Goal: Information Seeking & Learning: Compare options

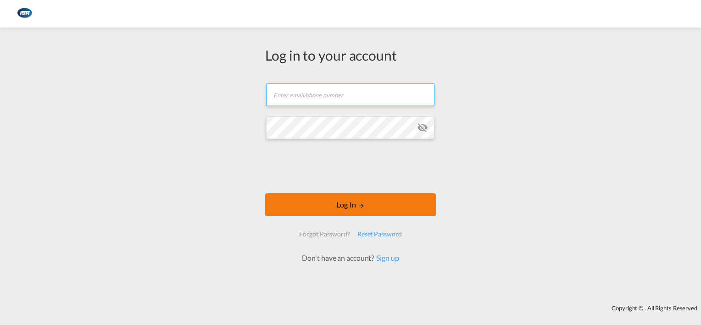
type input "[EMAIL_ADDRESS][DOMAIN_NAME]"
click at [346, 204] on button "Log In" at bounding box center [350, 204] width 171 height 23
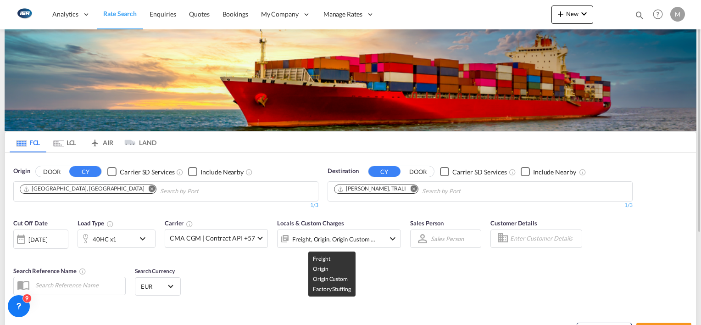
scroll to position [129, 0]
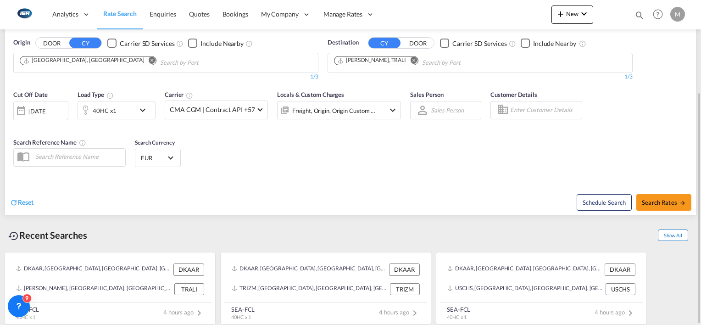
click at [676, 233] on span "Show All" at bounding box center [673, 235] width 30 height 11
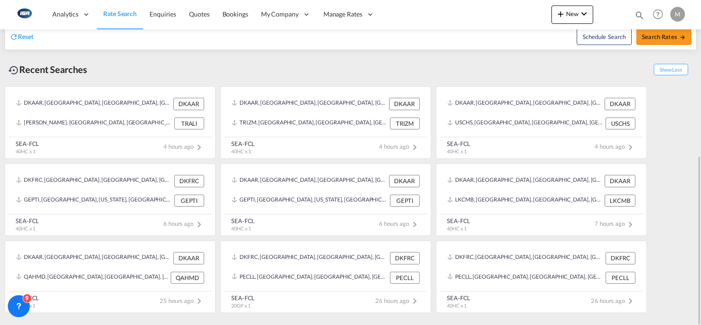
scroll to position [282, 0]
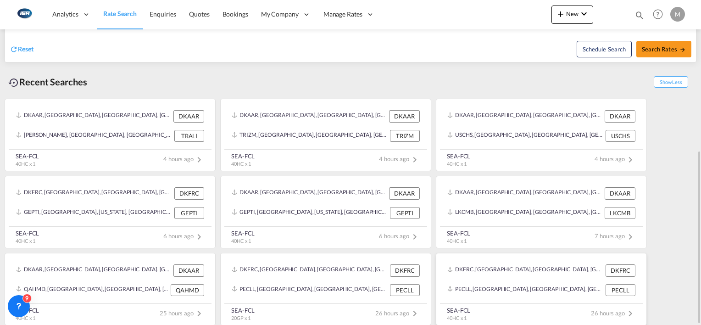
click at [507, 277] on div "DKFRC, [GEOGRAPHIC_DATA], [GEOGRAPHIC_DATA], [GEOGRAPHIC_DATA], [GEOGRAPHIC_DAT…" at bounding box center [542, 270] width 196 height 19
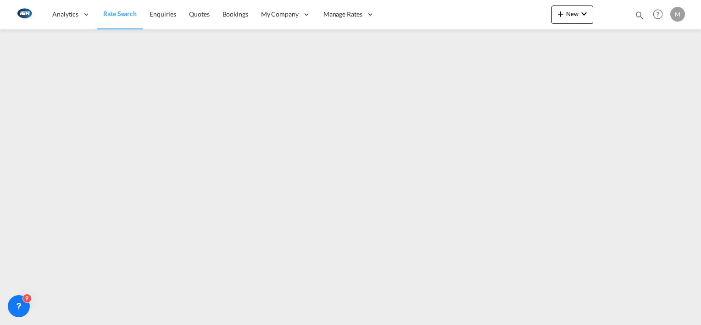
click at [106, 14] on span "Rate Search" at bounding box center [120, 14] width 34 height 8
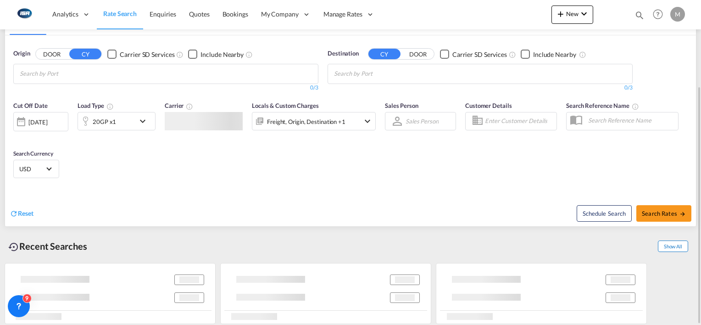
click at [672, 244] on span "Show All" at bounding box center [673, 246] width 30 height 11
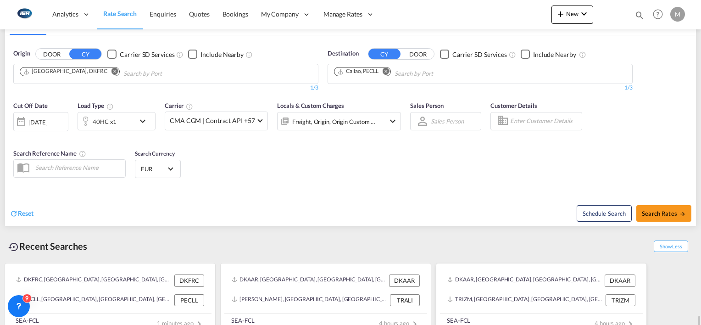
scroll to position [282, 0]
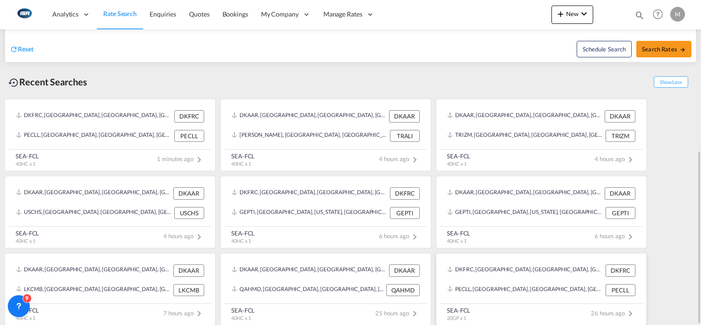
click at [525, 275] on div "DKFRC, [GEOGRAPHIC_DATA], [GEOGRAPHIC_DATA], [GEOGRAPHIC_DATA], [GEOGRAPHIC_DAT…" at bounding box center [542, 270] width 196 height 19
